Goal: Transaction & Acquisition: Purchase product/service

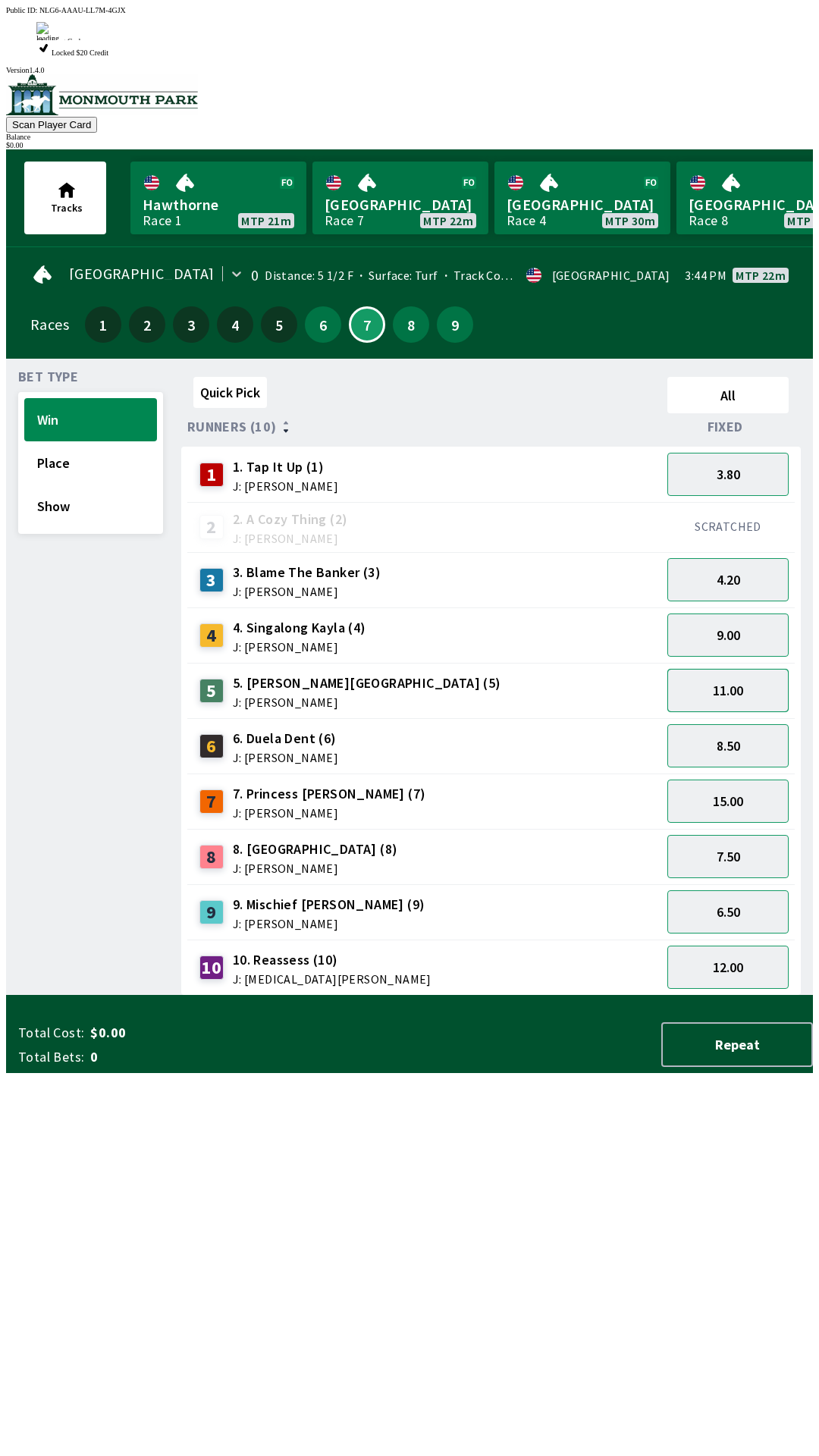
click at [743, 669] on button "11.00" at bounding box center [728, 690] width 121 height 43
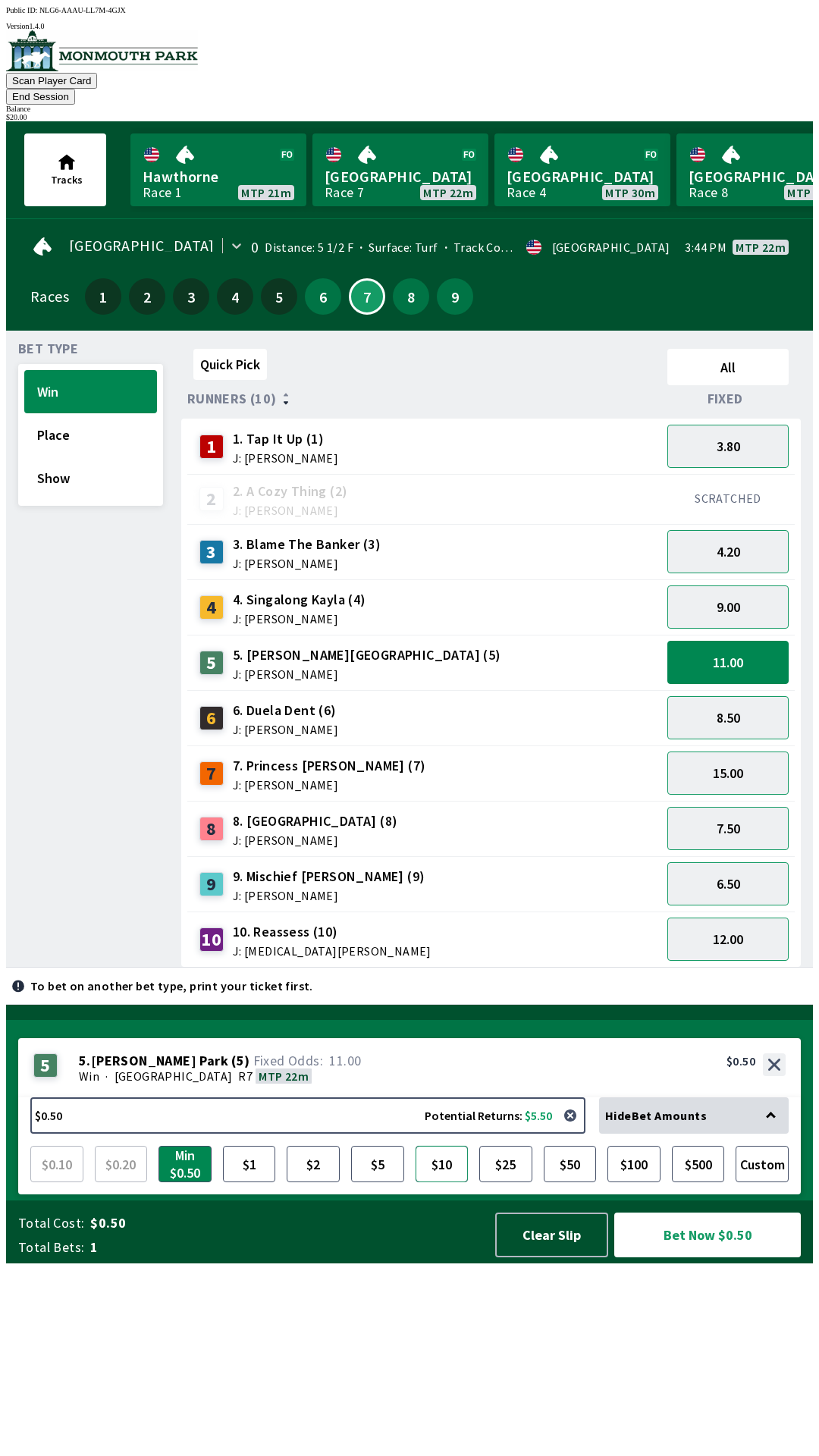
click at [435, 1182] on button "$10" at bounding box center [442, 1164] width 53 height 36
click at [708, 1258] on button "Bet Now $10.00" at bounding box center [707, 1235] width 186 height 45
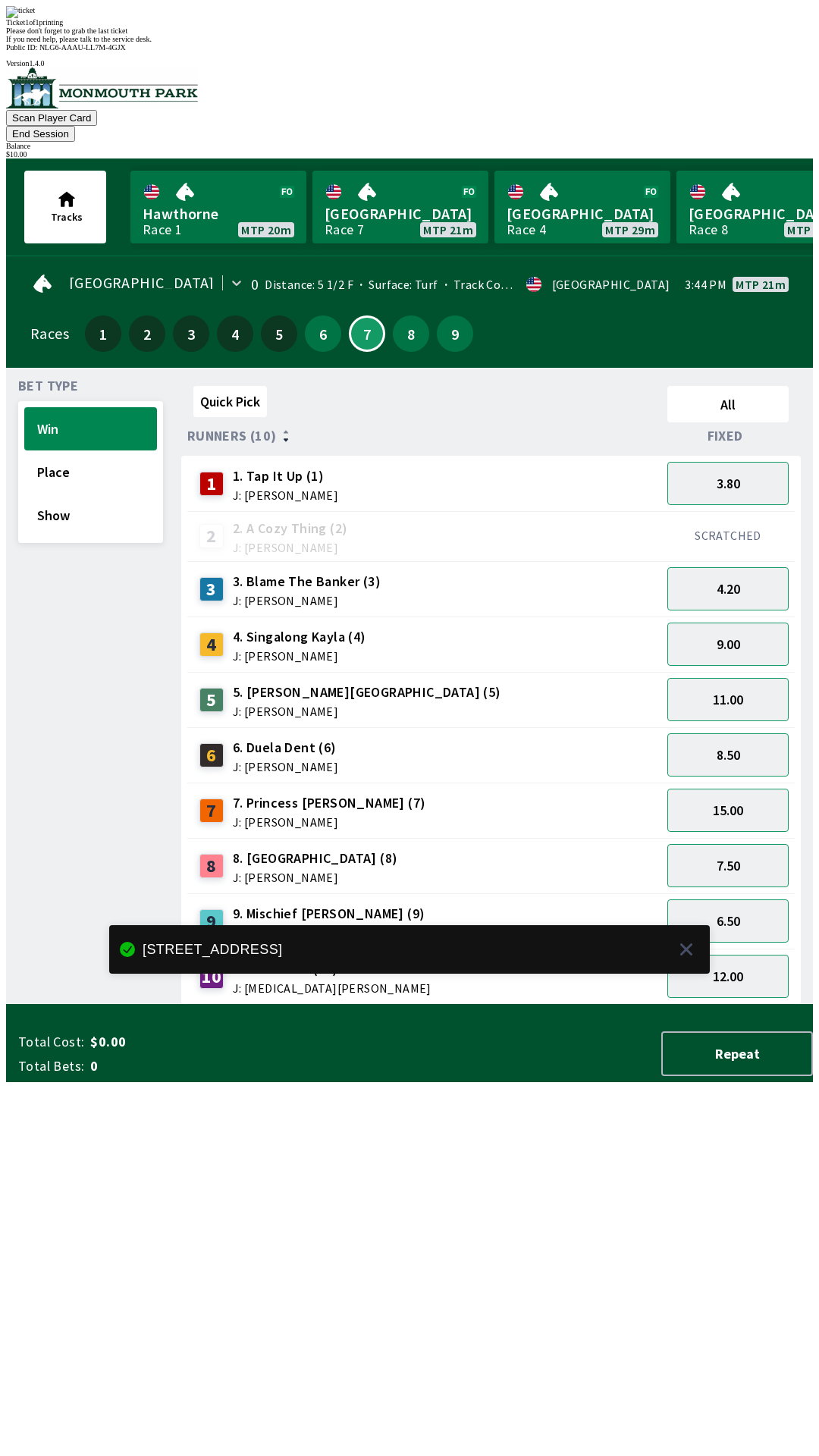
click at [470, 1005] on div "Quick Pick All Runners (10) Fixed 1 1. Tap It Up (1) J: [PERSON_NAME] 3.80 2 2.…" at bounding box center [497, 693] width 632 height 625
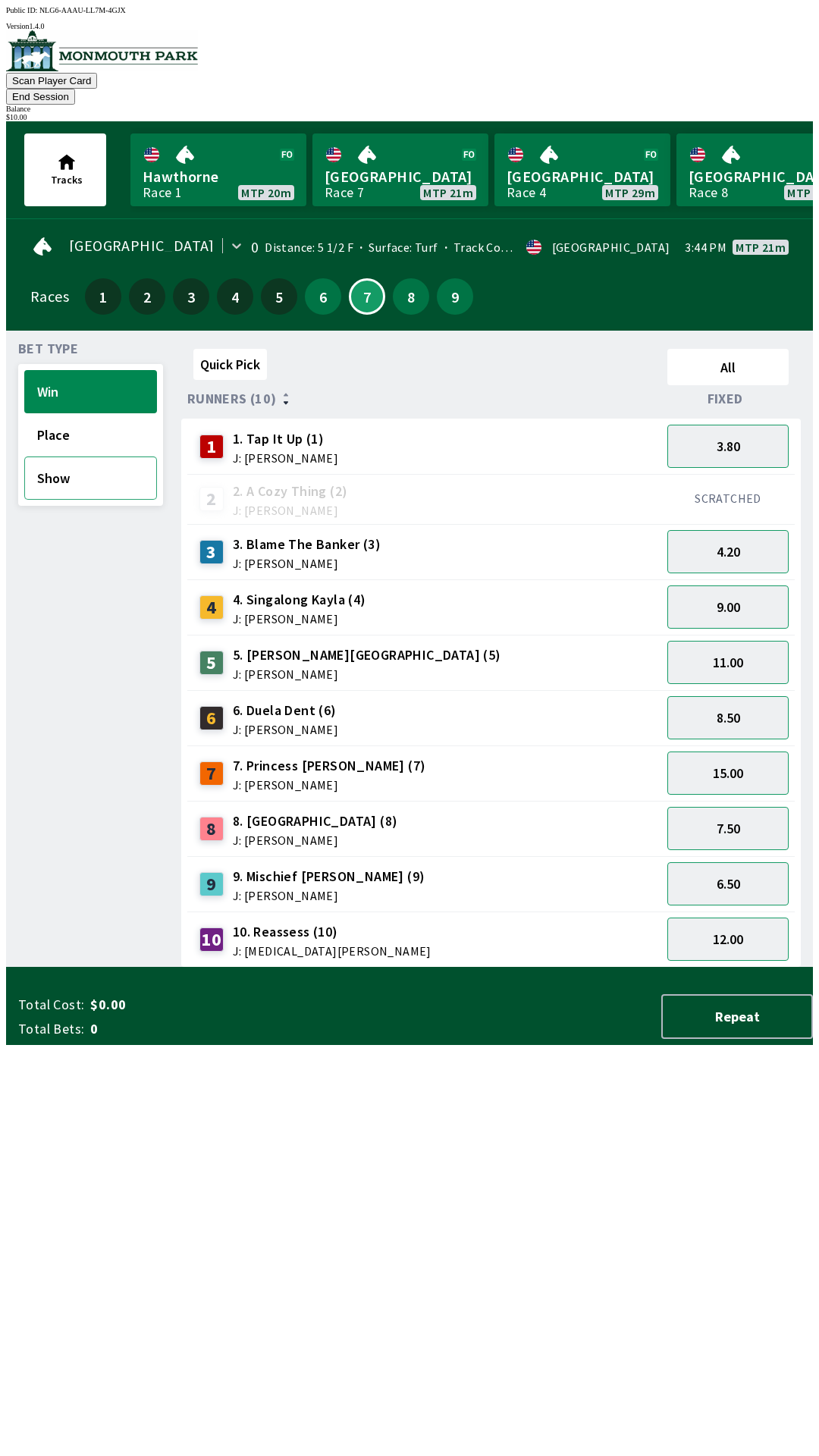
click at [82, 457] on button "Show" at bounding box center [90, 478] width 133 height 43
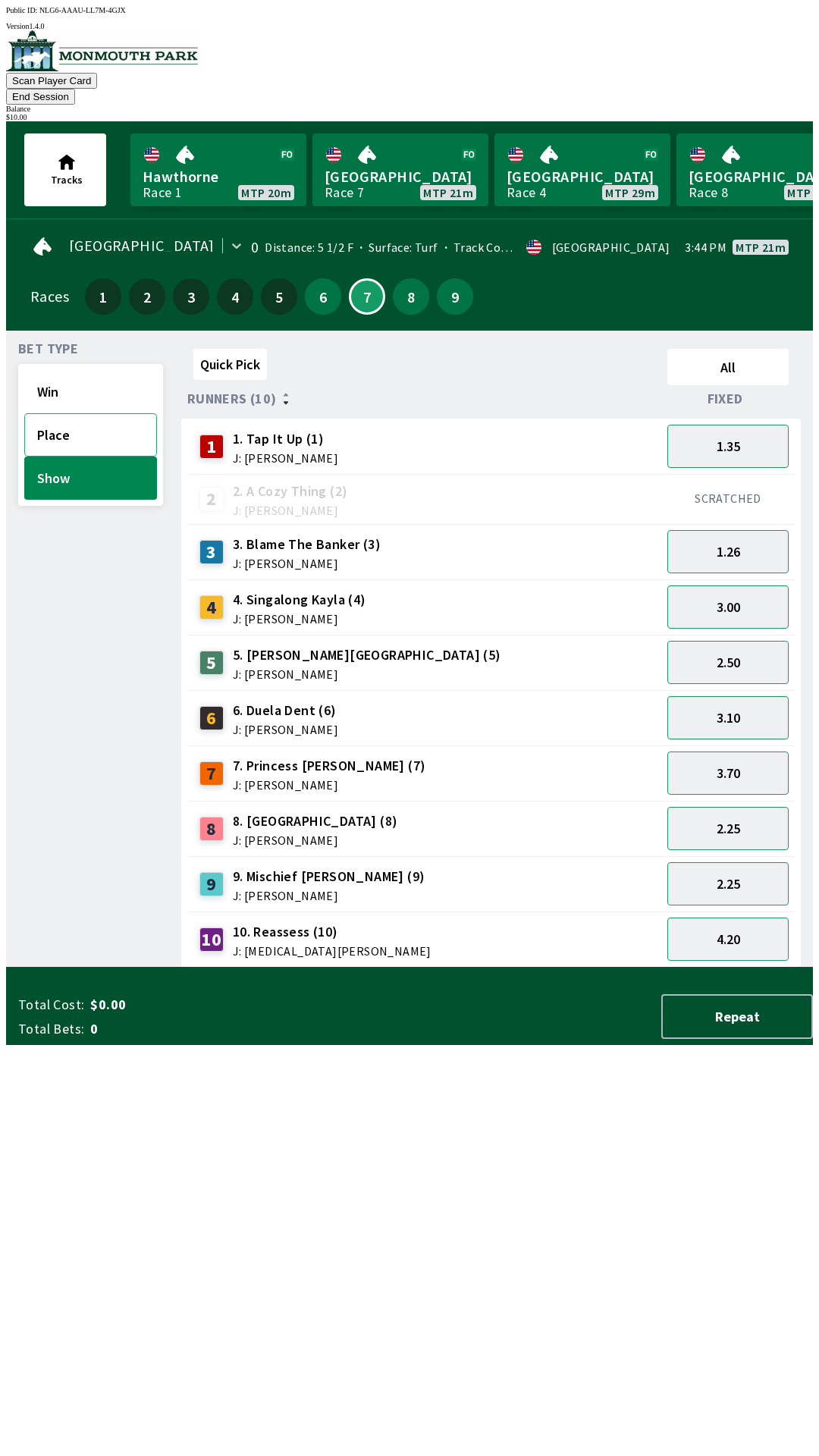
click at [85, 414] on button "Place" at bounding box center [90, 435] width 133 height 43
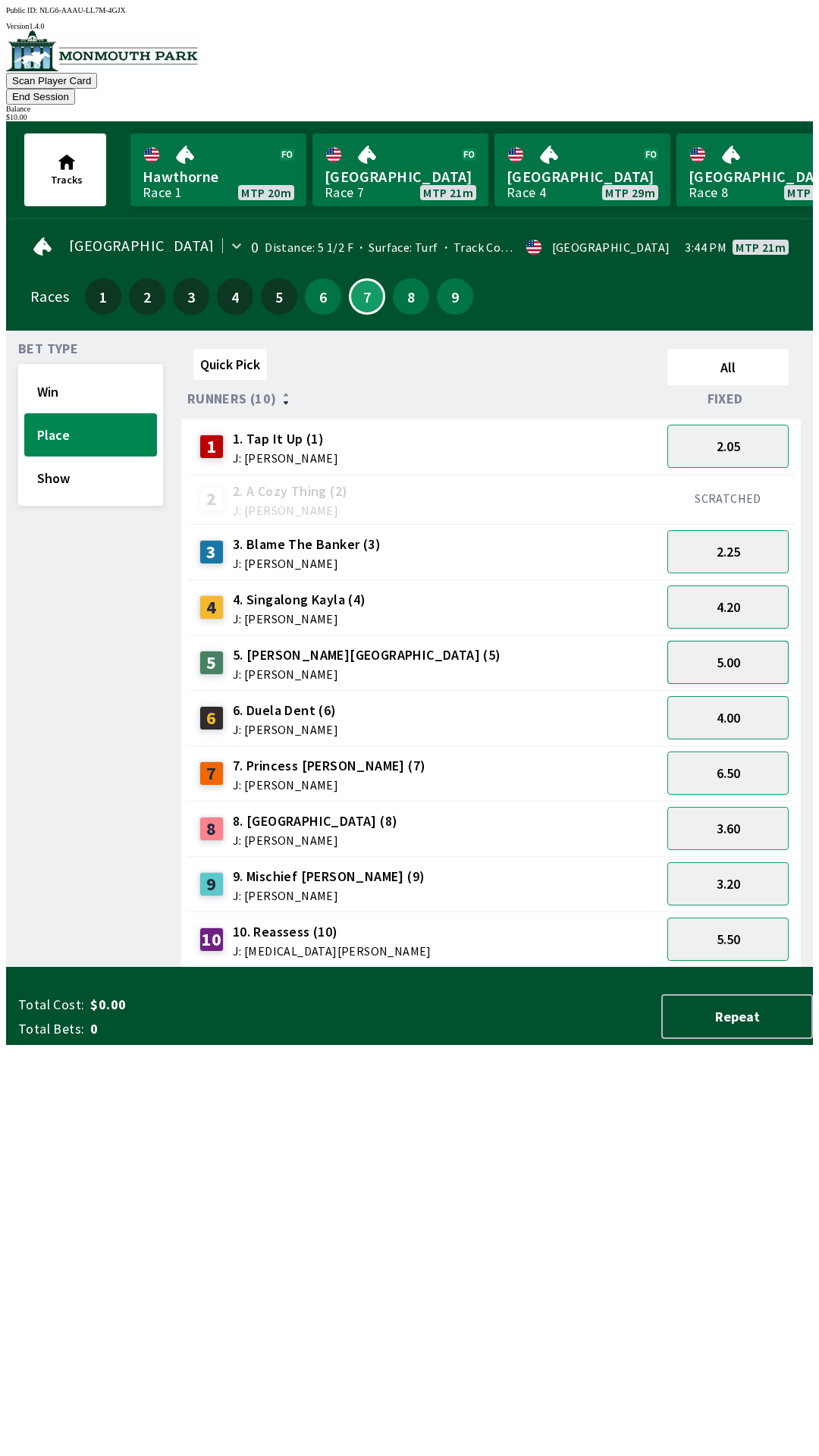
click at [734, 647] on button "5.00" at bounding box center [728, 663] width 121 height 43
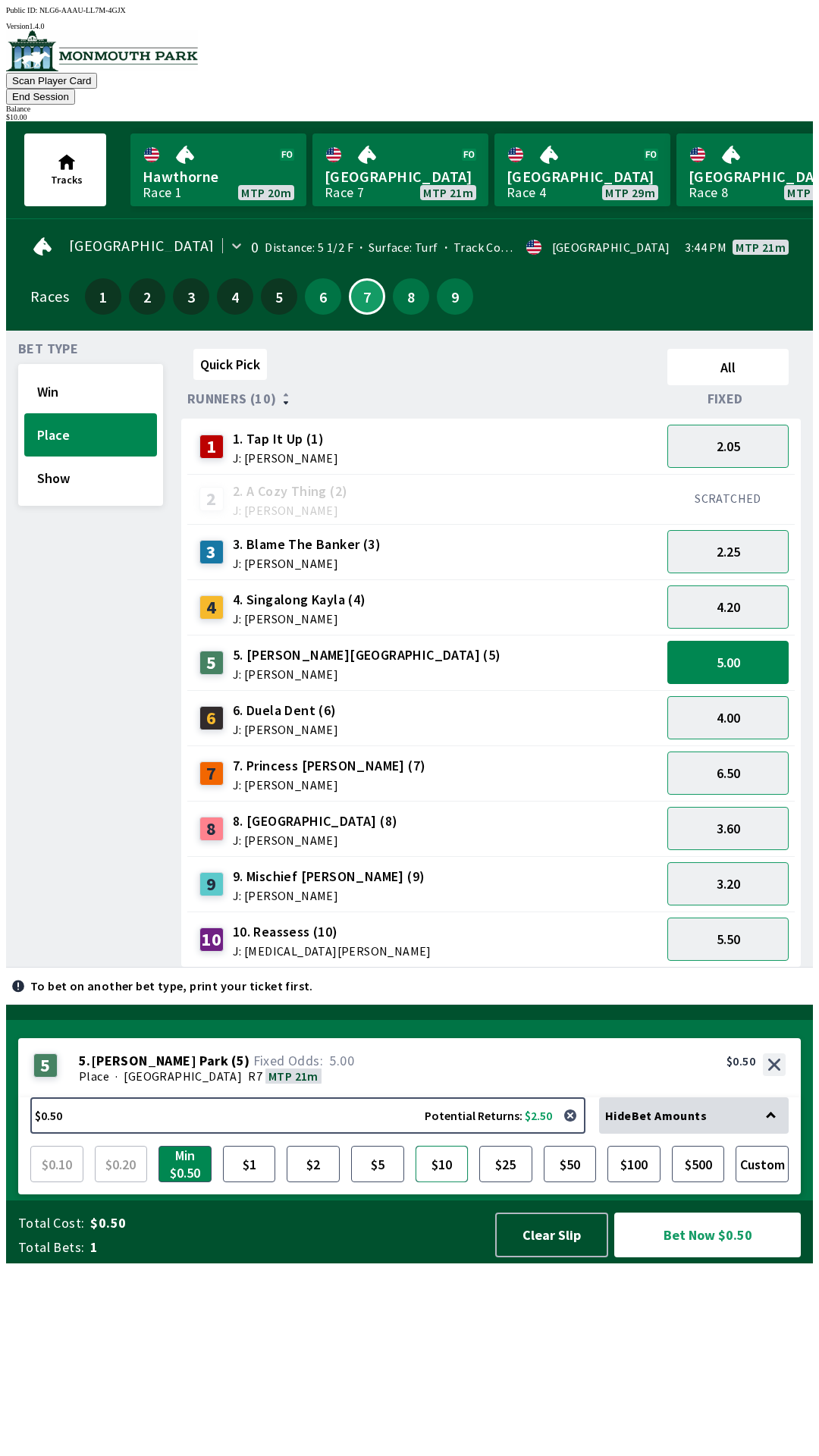
click at [438, 1182] on button "$10" at bounding box center [442, 1164] width 53 height 36
click at [720, 1258] on button "Bet Now $10.00" at bounding box center [707, 1235] width 186 height 45
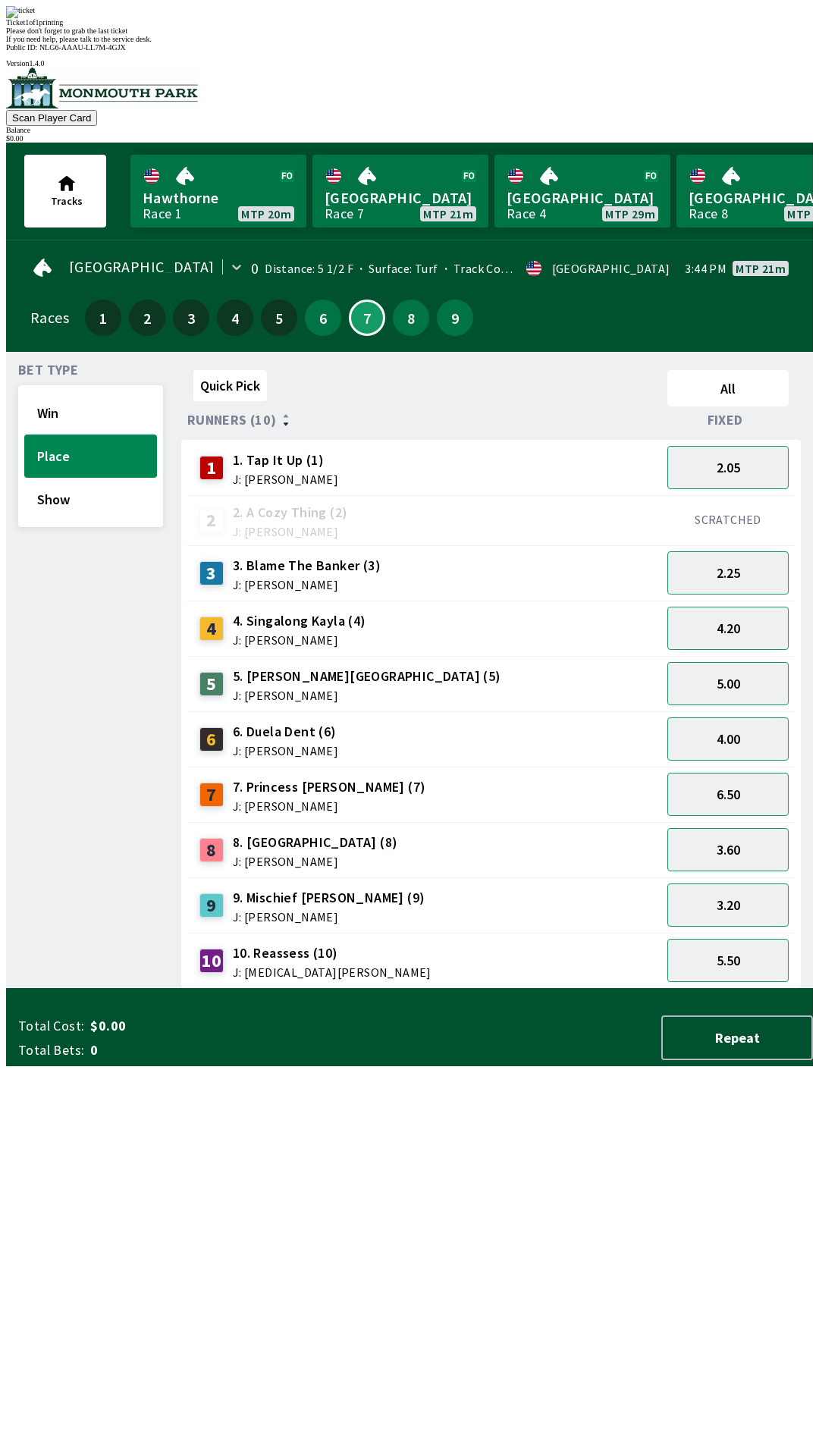
click at [500, 989] on div "Quick Pick All Runners (10) Fixed 1 1. Tap It Up (1) J: [PERSON_NAME] 2.05 2 2.…" at bounding box center [497, 676] width 632 height 625
